Goal: Transaction & Acquisition: Purchase product/service

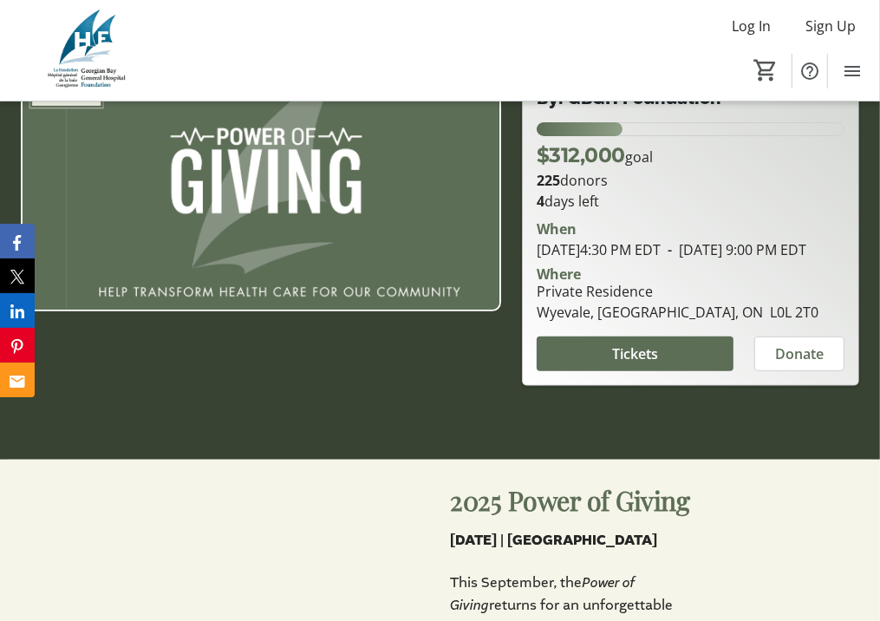
scroll to position [250, 0]
click at [652, 356] on span "Tickets" at bounding box center [635, 353] width 46 height 21
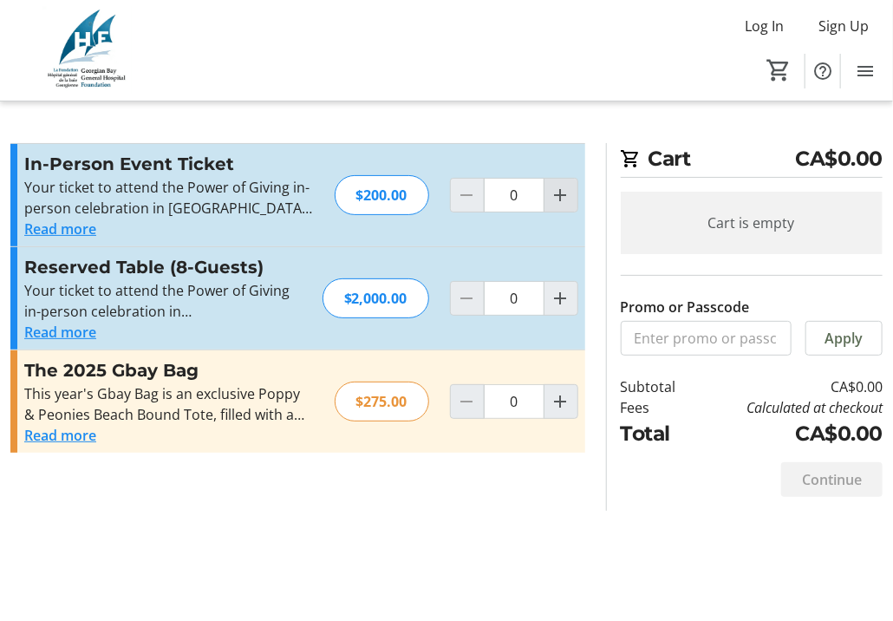
click at [559, 186] on mat-icon "Increment by one" at bounding box center [561, 195] width 21 height 21
type input "1"
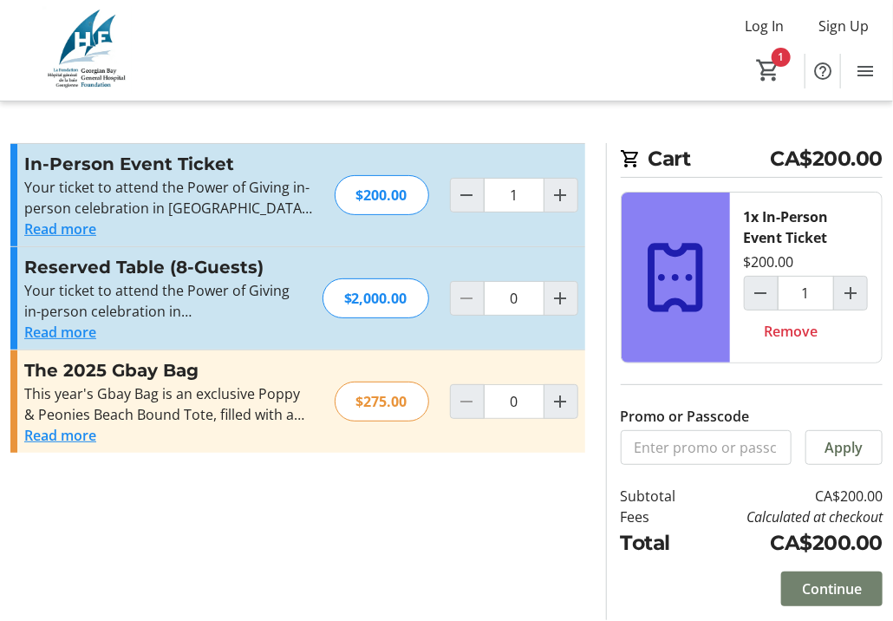
click at [825, 583] on span "Continue" at bounding box center [832, 588] width 60 height 21
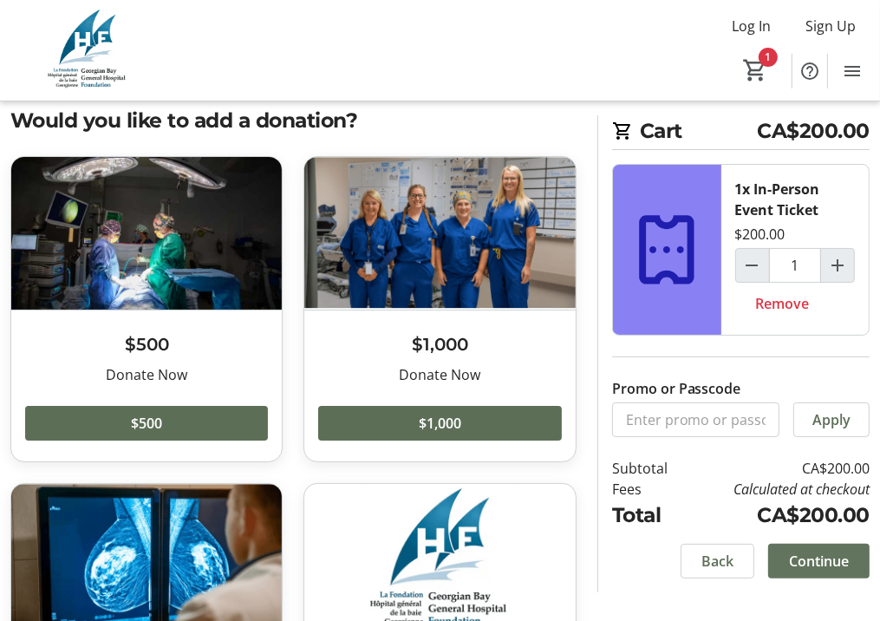
scroll to position [42, 0]
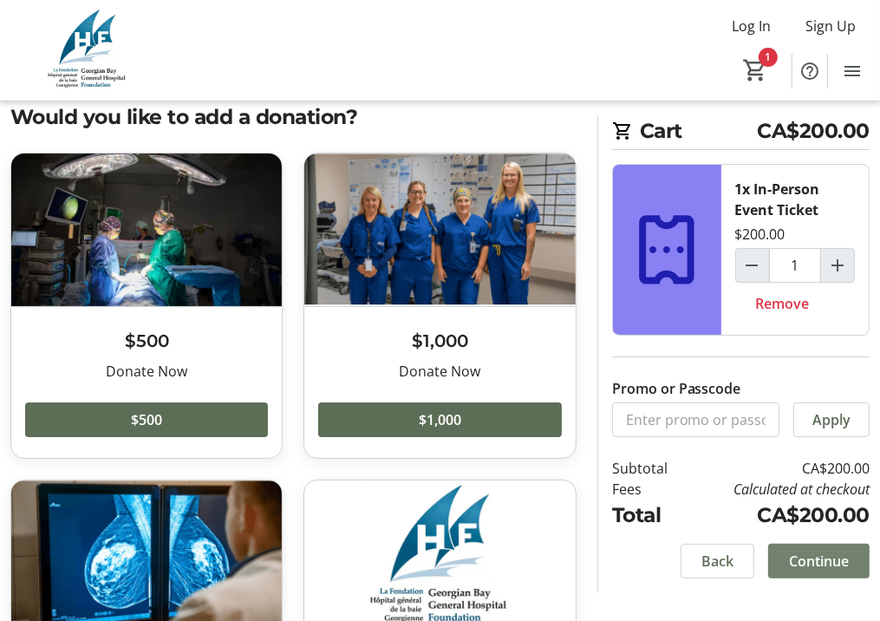
click at [818, 557] on span "Continue" at bounding box center [819, 561] width 60 height 21
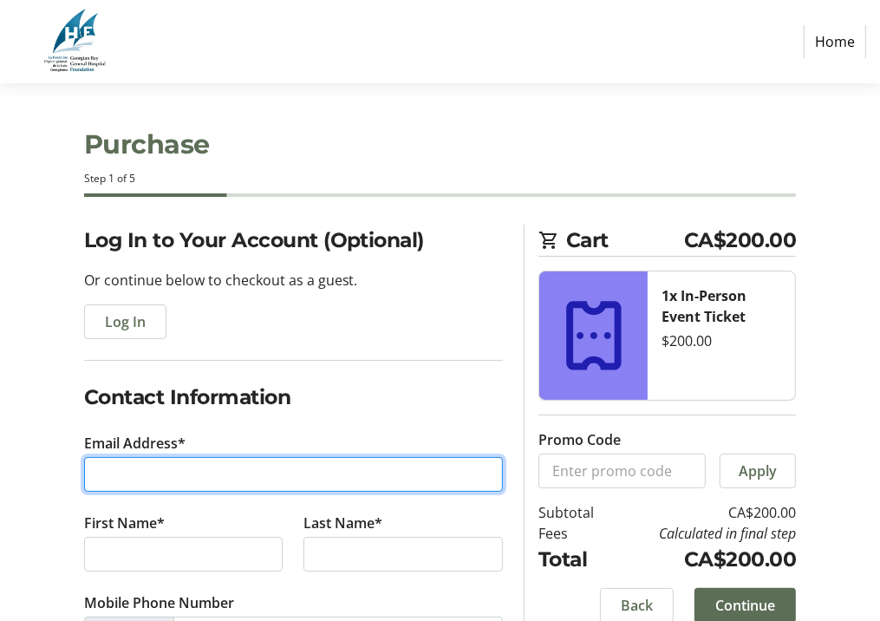
click at [165, 478] on input "Email Address*" at bounding box center [294, 474] width 420 height 35
type input "[EMAIL_ADDRESS][PERSON_NAME][DOMAIN_NAME]"
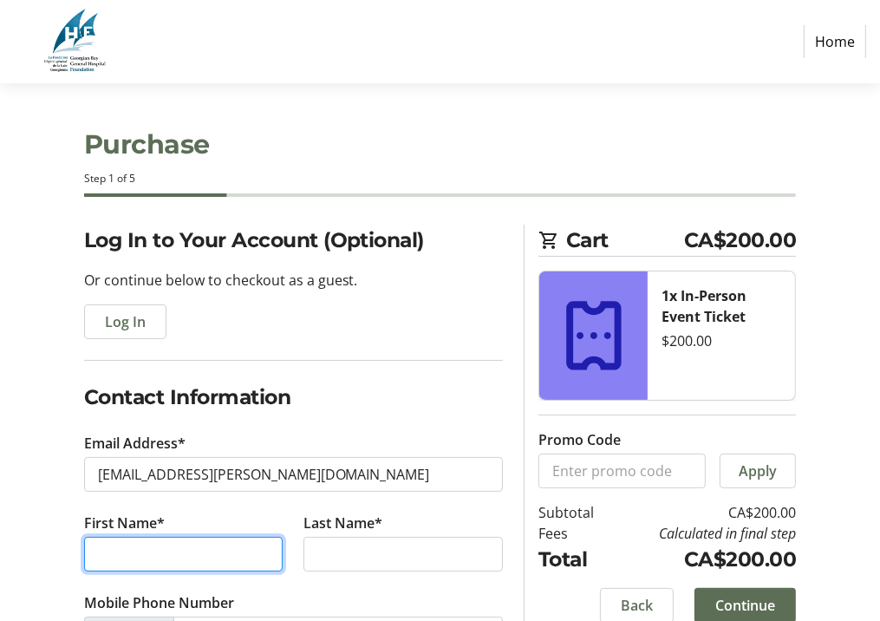
click at [184, 567] on input "First Name*" at bounding box center [183, 554] width 199 height 35
type input "[PERSON_NAME]"
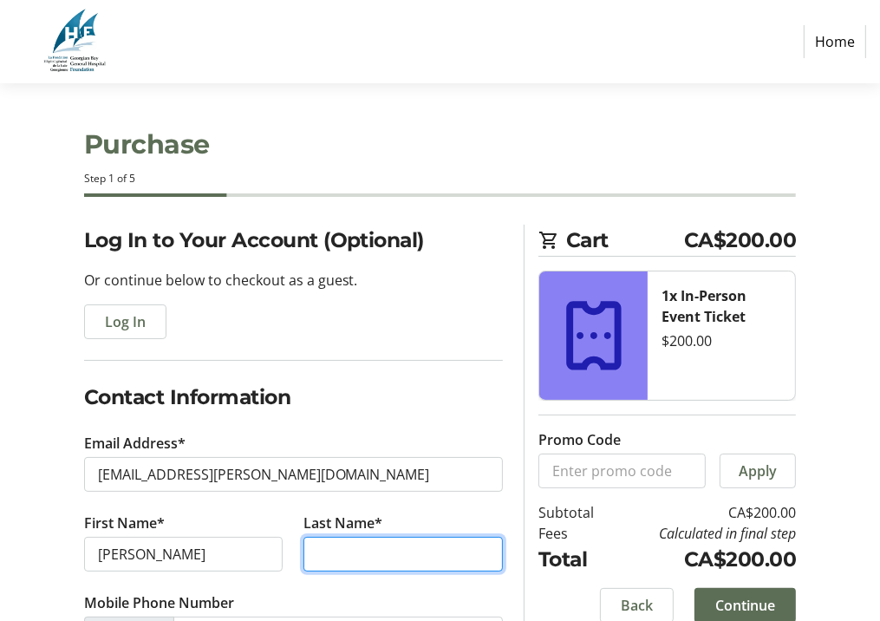
type input "[PERSON_NAME]"
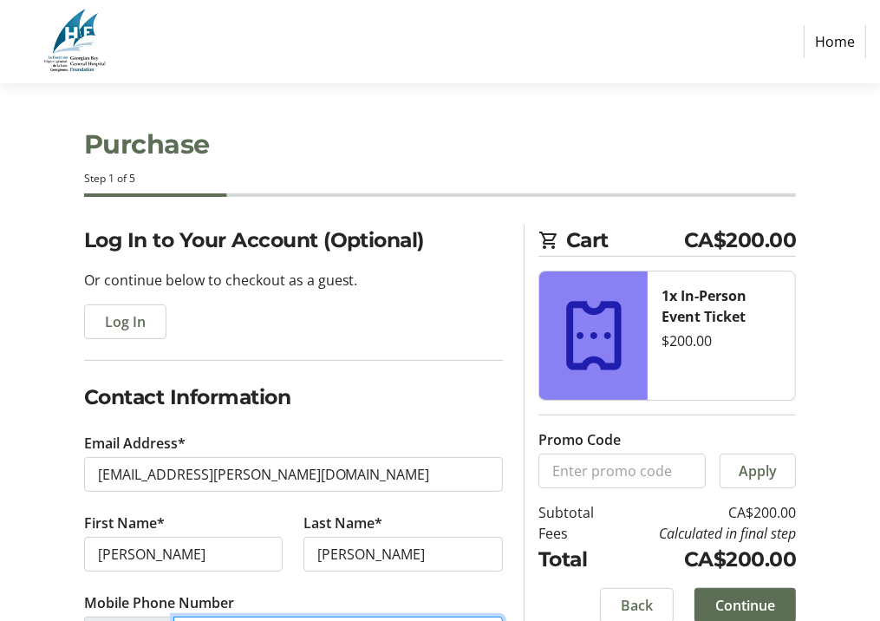
type input "[PHONE_NUMBER]"
type input "Township of [GEOGRAPHIC_DATA]"
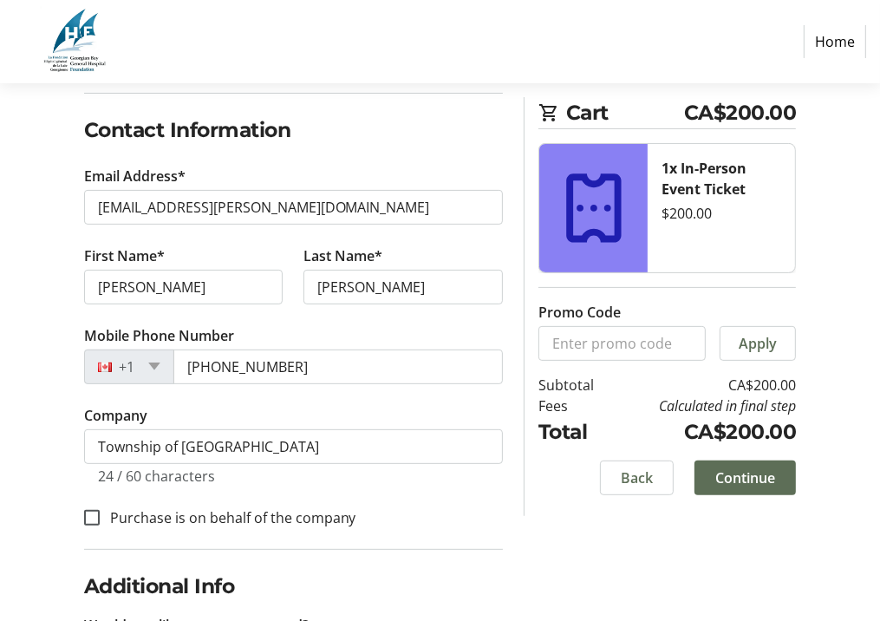
click at [23, 587] on div "Log In to Your Account (Optional) Or continue below to checkout as a guest. Log…" at bounding box center [440, 395] width 880 height 875
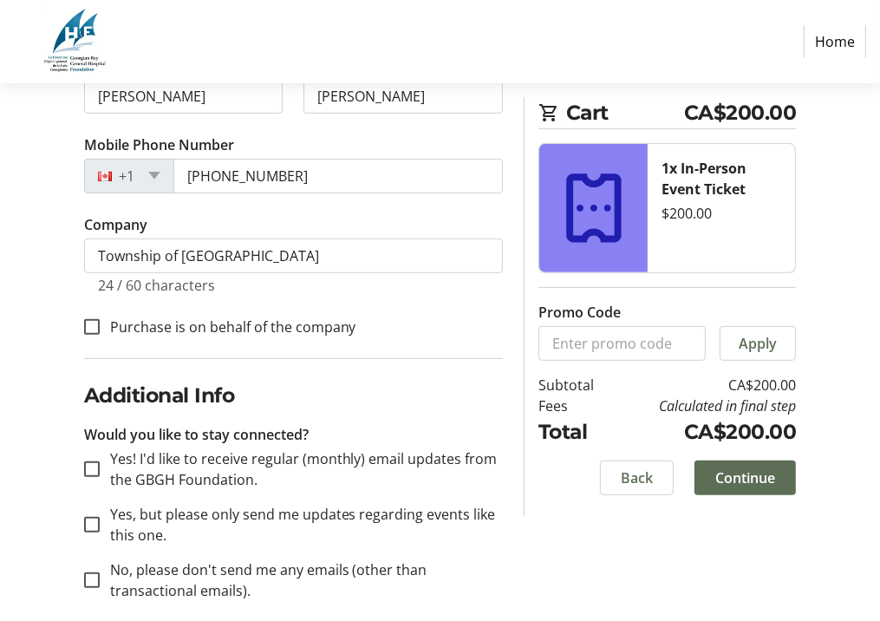
scroll to position [477, 0]
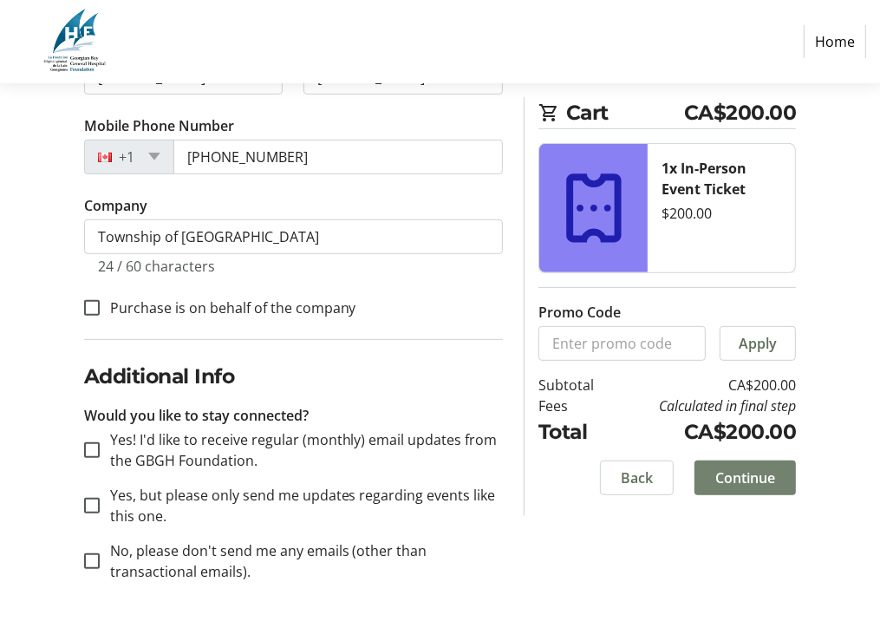
click at [719, 481] on span "Continue" at bounding box center [746, 477] width 60 height 21
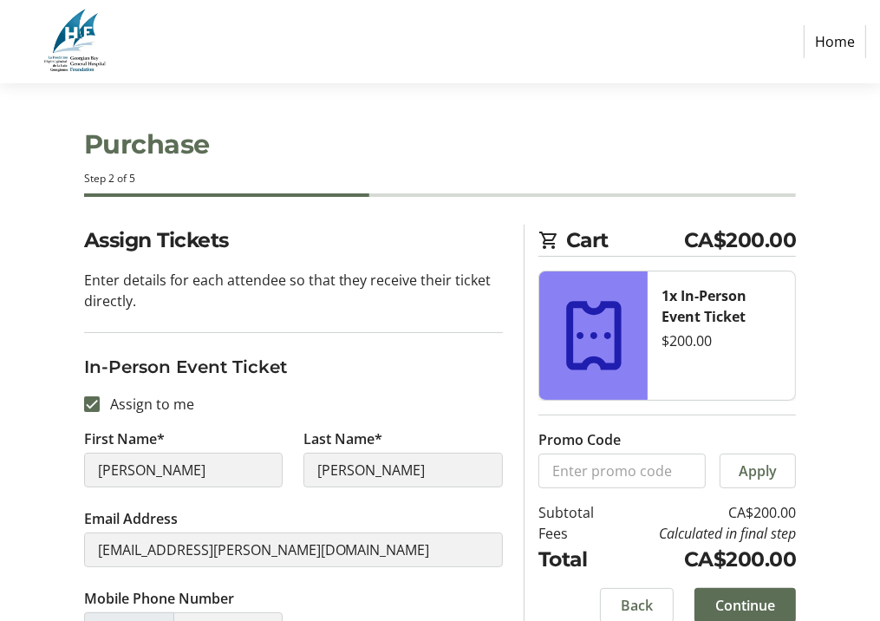
scroll to position [37, 0]
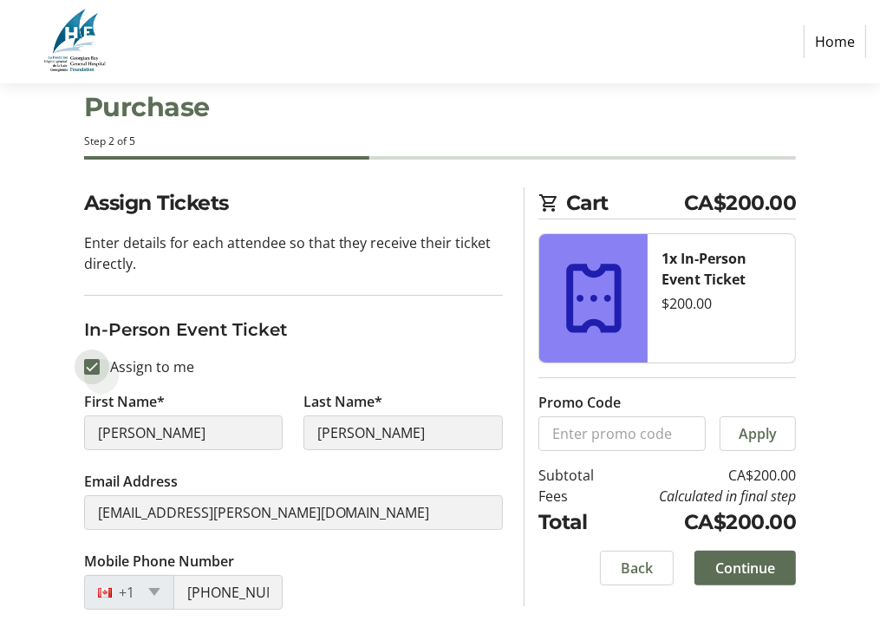
click at [87, 359] on input "Assign to me" at bounding box center [92, 367] width 16 height 16
checkbox input "false"
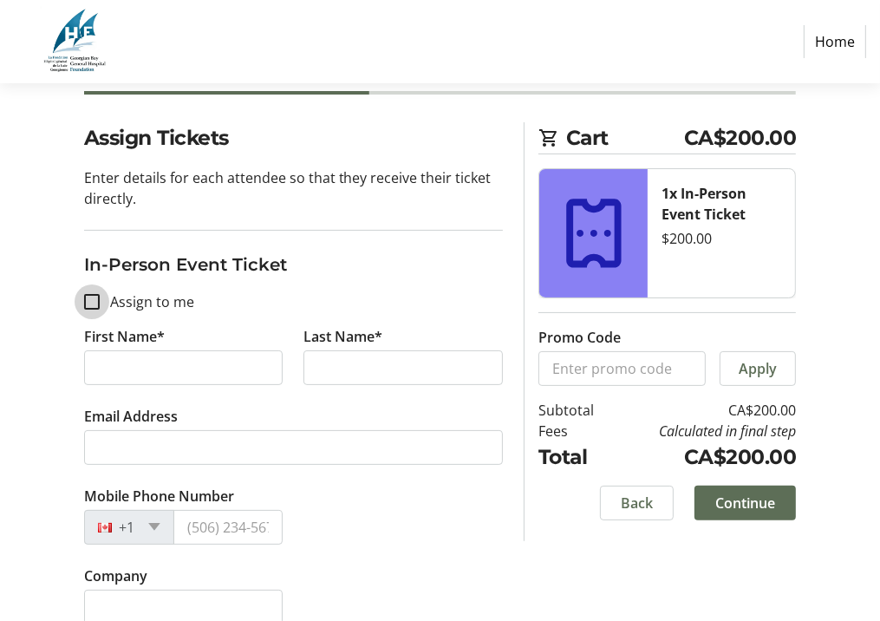
scroll to position [125, 0]
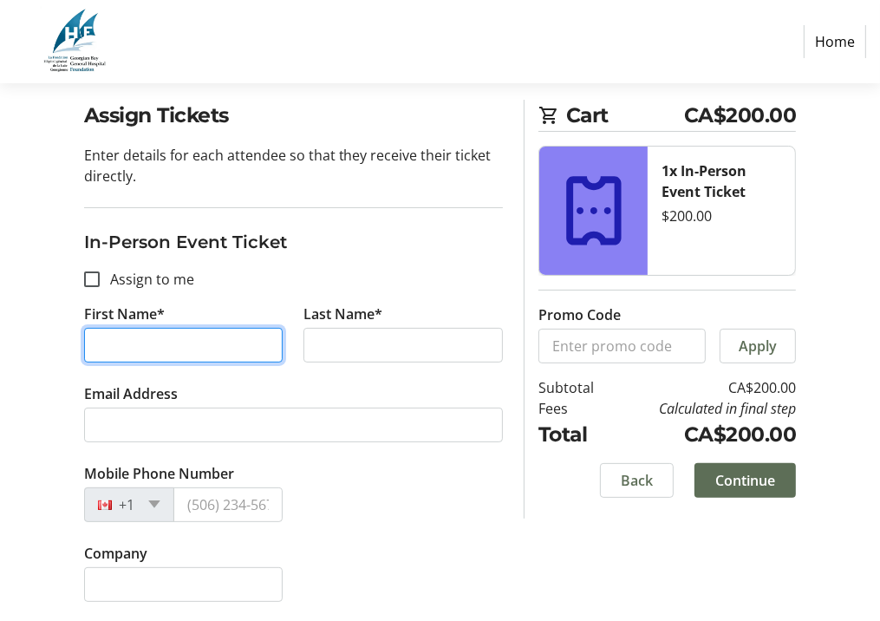
click at [159, 339] on input "First Name*" at bounding box center [183, 345] width 199 height 35
type input "[PERSON_NAME]"
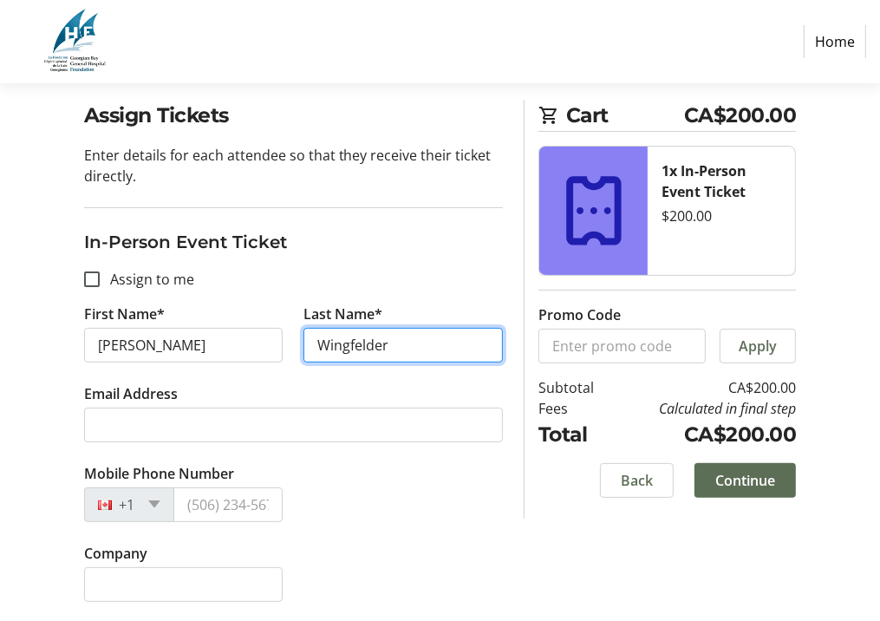
type input "Wingfelder"
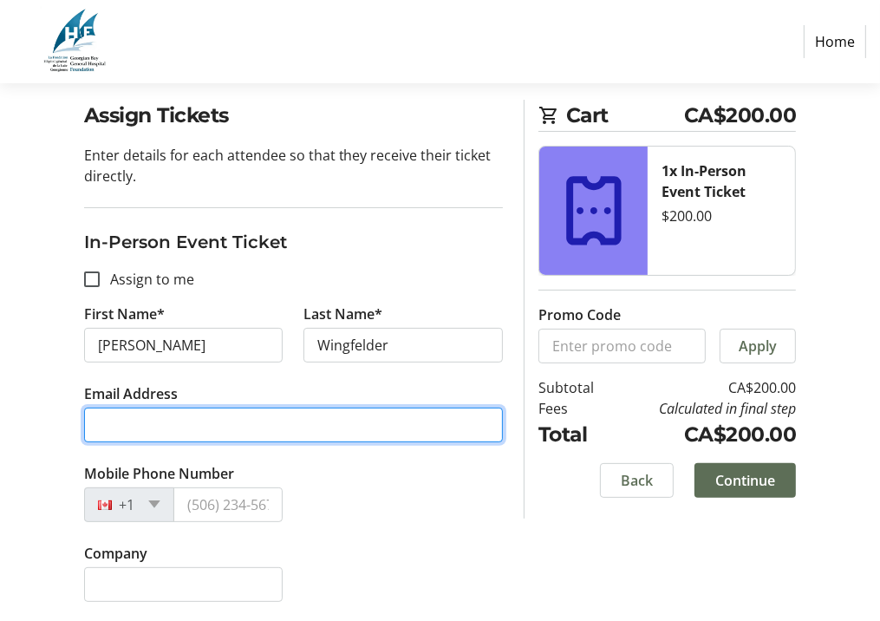
click at [253, 433] on input "Email Address" at bounding box center [294, 425] width 420 height 35
type input "[EMAIL_ADDRESS][PERSON_NAME][DOMAIN_NAME]"
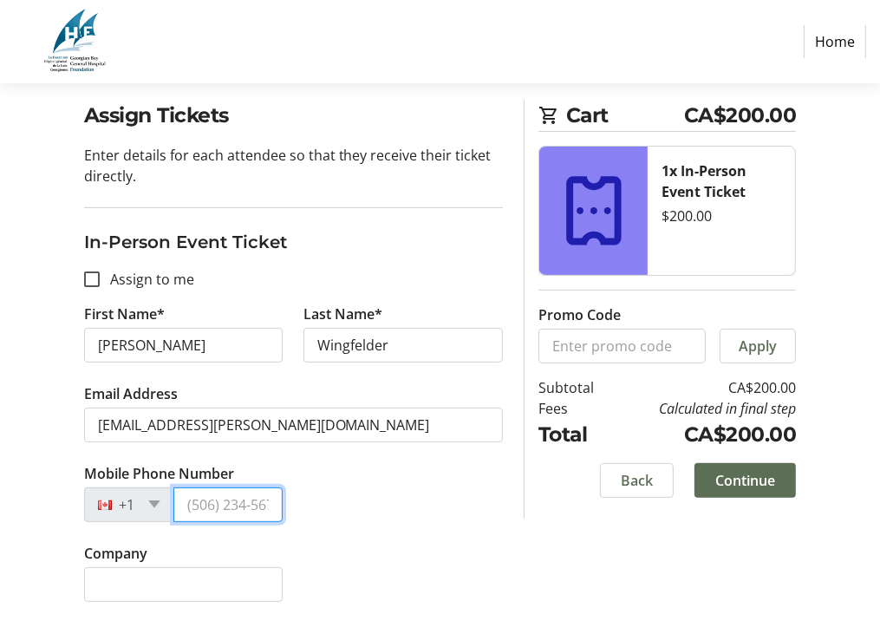
click at [281, 501] on input "Mobile Phone Number" at bounding box center [228, 504] width 110 height 35
type input "[PHONE_NUMBER]"
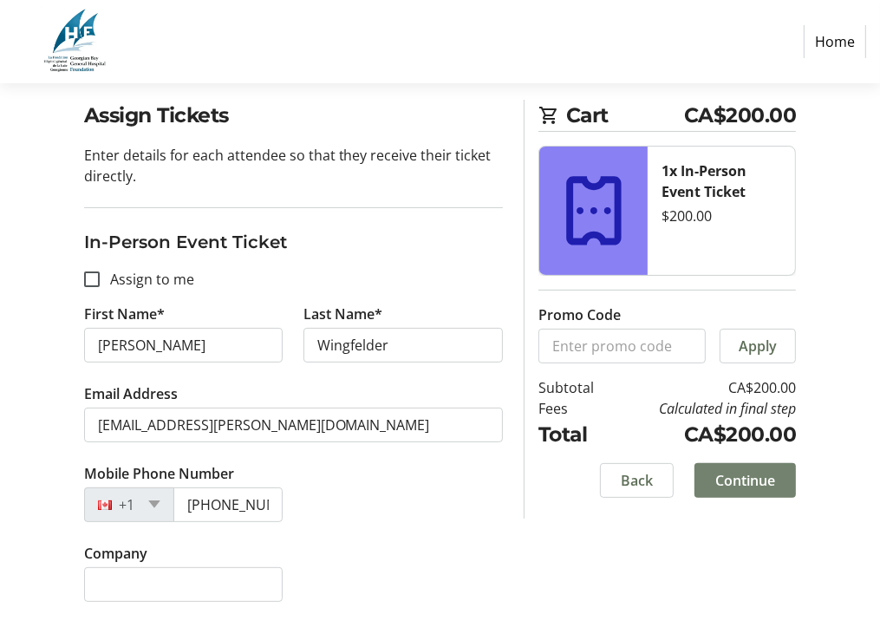
click at [722, 474] on span "Continue" at bounding box center [746, 480] width 60 height 21
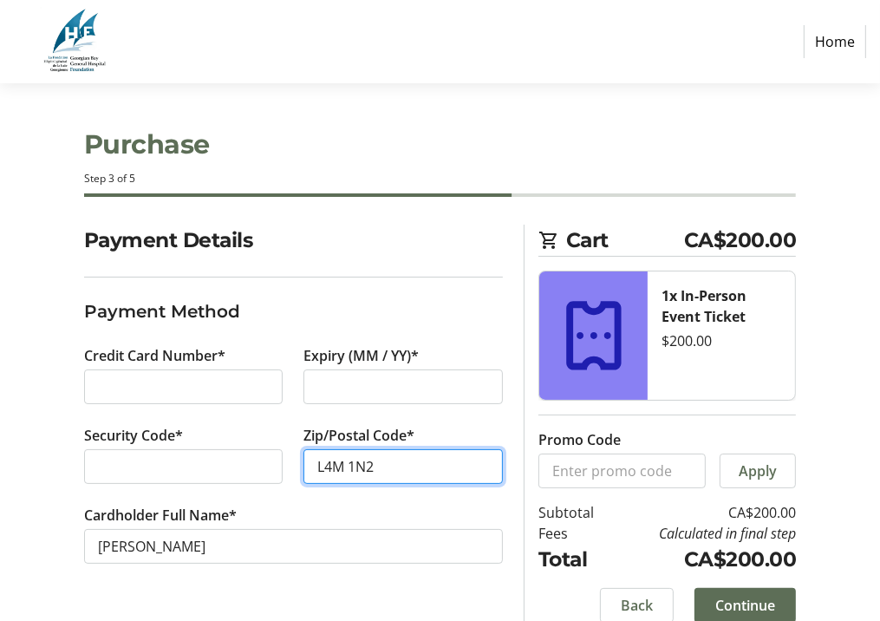
type input "L4M 1N2"
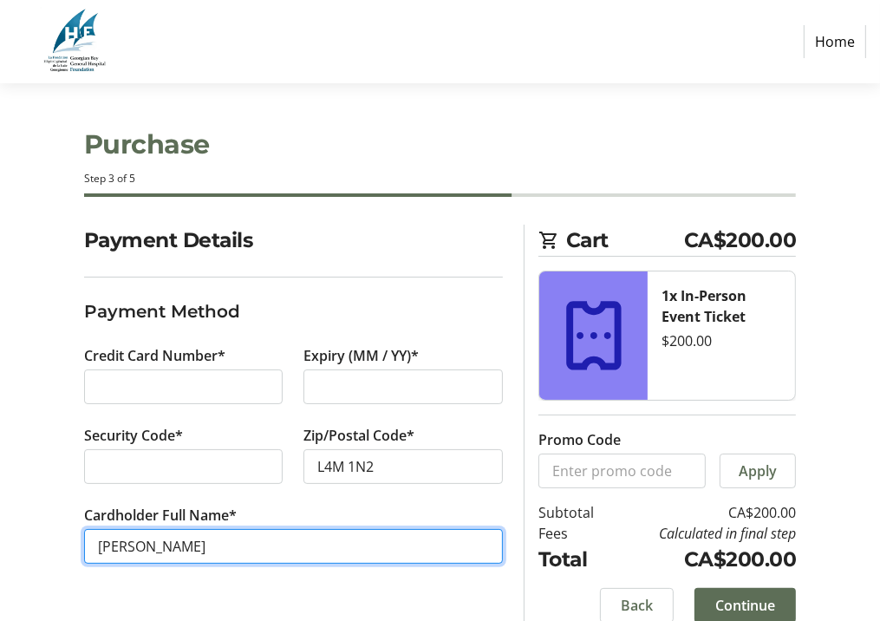
click at [140, 547] on input "[PERSON_NAME]" at bounding box center [294, 546] width 420 height 35
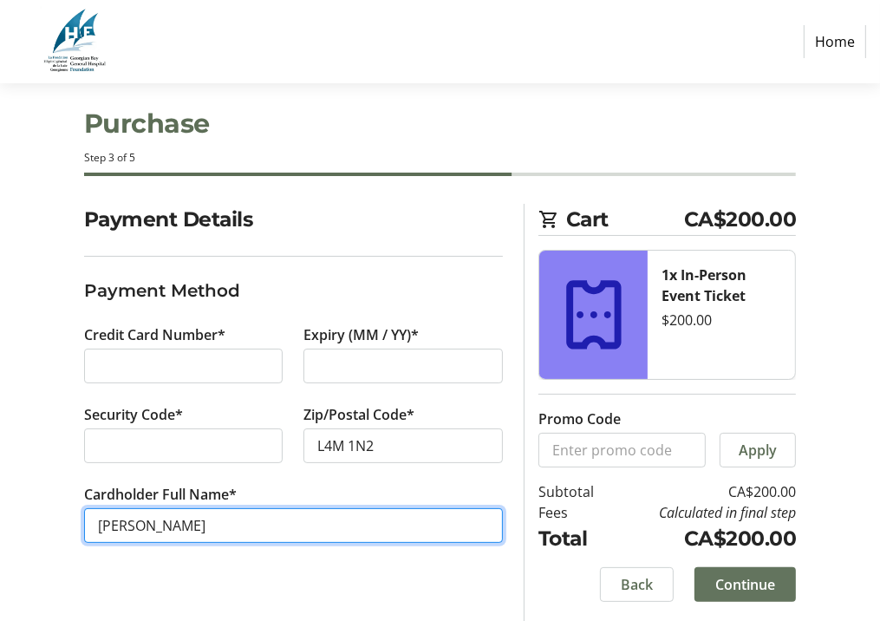
type input "[PERSON_NAME]"
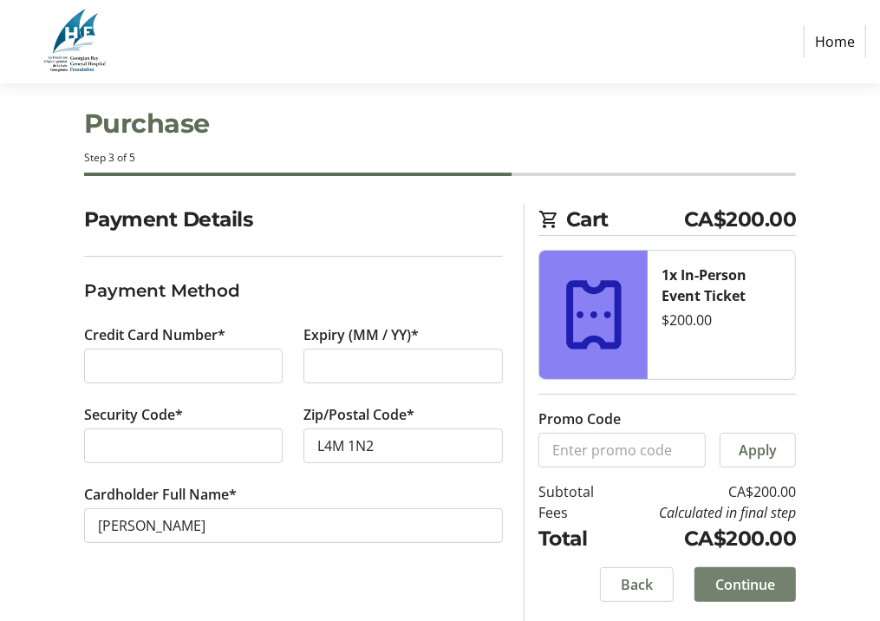
click at [739, 572] on span at bounding box center [745, 585] width 101 height 42
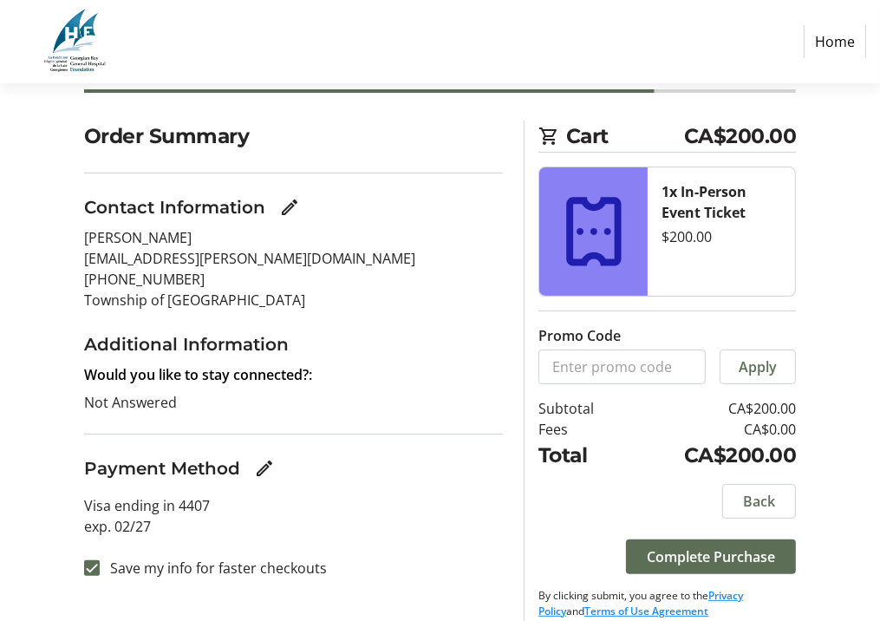
scroll to position [121, 0]
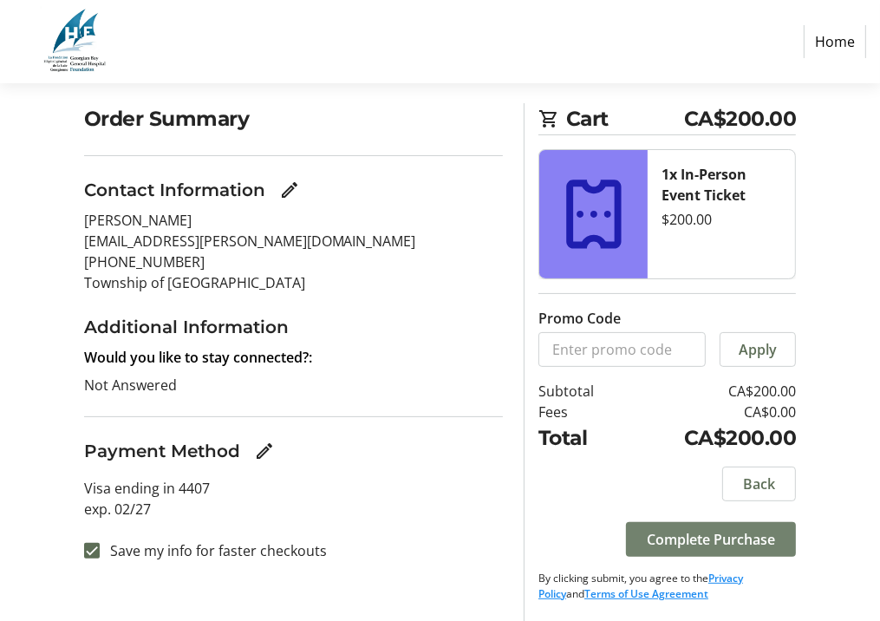
click at [663, 544] on span "Complete Purchase" at bounding box center [711, 539] width 128 height 21
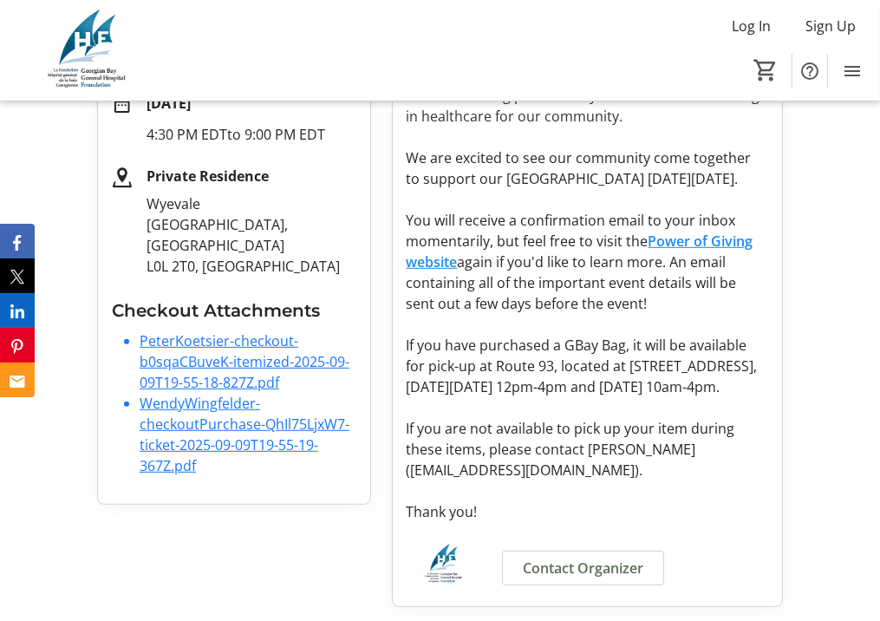
scroll to position [441, 0]
click at [241, 394] on link "WendyWingfelder-checkoutPurchase-QhIl75LjxW7-ticket-2025-09-09T19-55-19-367Z.pdf" at bounding box center [245, 435] width 210 height 82
click at [252, 331] on link "PeterKoetsier-checkout-b0sqaCBuveK-itemized-2025-09-09T19-55-18-827Z.pdf" at bounding box center [245, 361] width 210 height 61
